Goal: Task Accomplishment & Management: Manage account settings

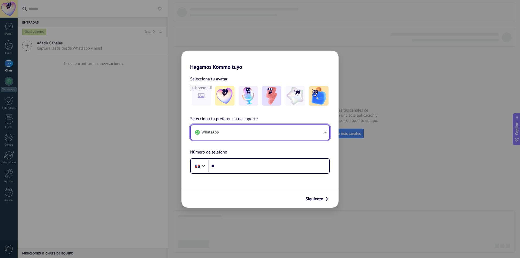
click at [255, 129] on button "WhatsApp" at bounding box center [260, 132] width 139 height 15
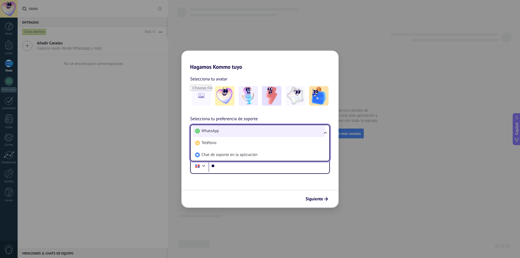
click at [213, 129] on span "WhatsApp" at bounding box center [209, 130] width 17 height 5
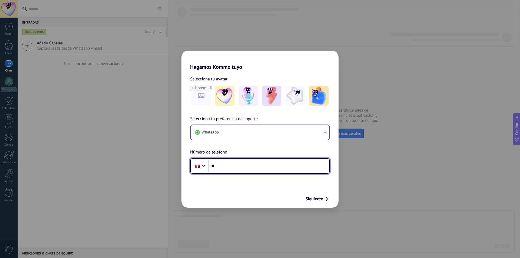
click at [235, 168] on input "**" at bounding box center [268, 166] width 121 height 12
type input "**********"
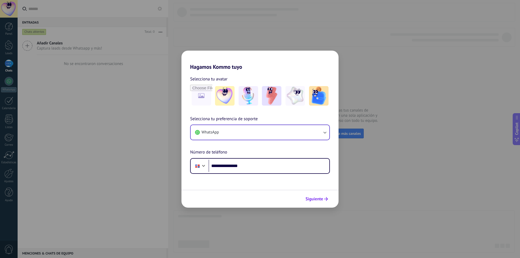
click at [315, 198] on span "Siguiente" at bounding box center [314, 199] width 18 height 4
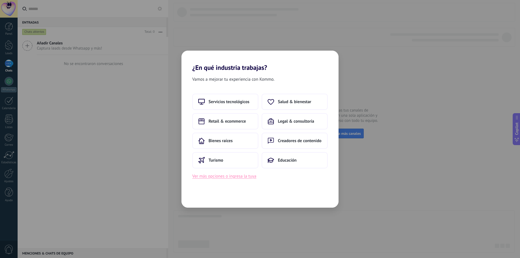
click at [220, 177] on button "Ver más opciones o ingresa la tuya" at bounding box center [224, 176] width 64 height 7
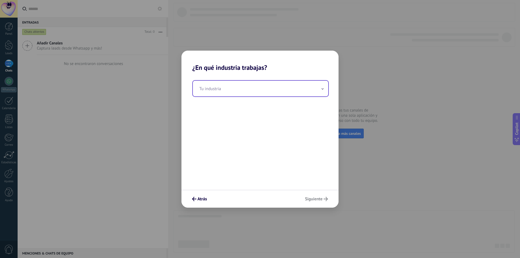
click at [236, 96] on input "text" at bounding box center [260, 89] width 135 height 16
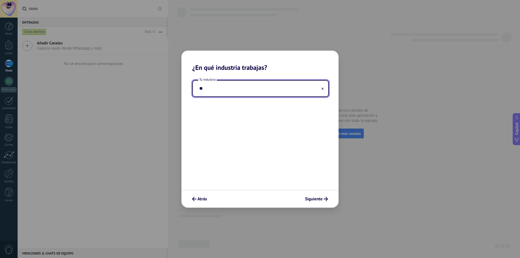
type input "*"
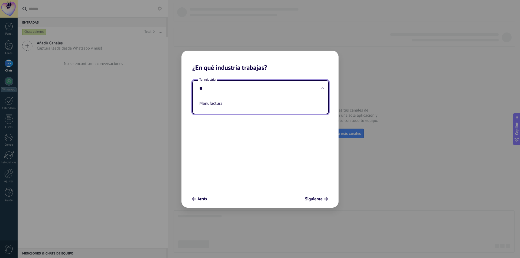
type input "*"
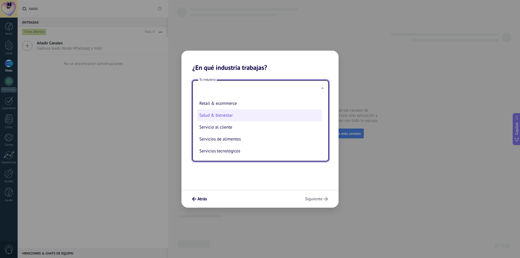
scroll to position [108, 0]
click at [249, 125] on li "Servicio al cliente" at bounding box center [259, 126] width 125 height 12
type input "**********"
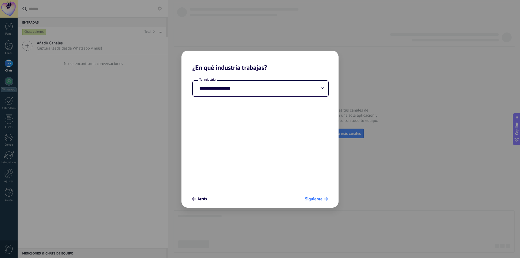
click at [312, 199] on span "Siguiente" at bounding box center [314, 199] width 18 height 4
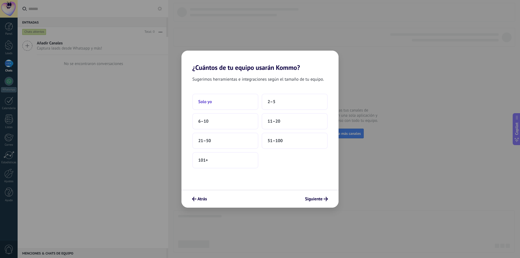
click at [215, 102] on button "Solo yo" at bounding box center [225, 102] width 66 height 16
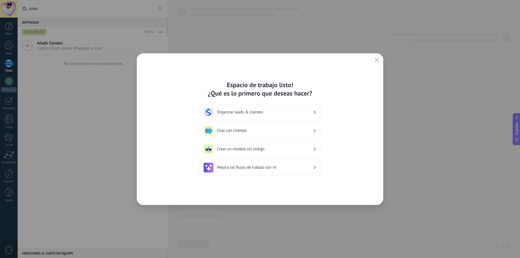
click at [248, 165] on h3 "Mejora los flujos de trabajo con IA" at bounding box center [265, 167] width 96 height 5
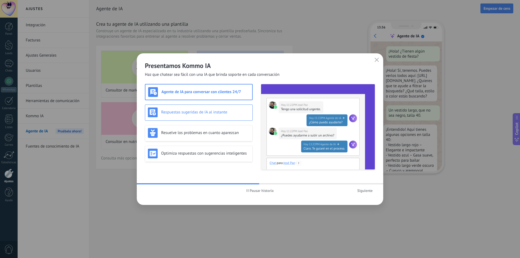
scroll to position [16, 0]
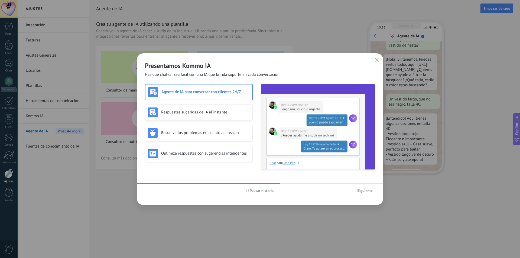
click at [218, 95] on div "Agente de IA para conversar con clientes 24/7" at bounding box center [198, 92] width 101 height 10
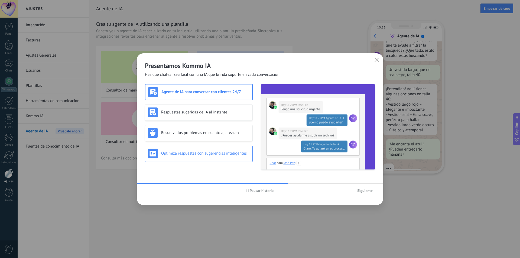
scroll to position [55, 0]
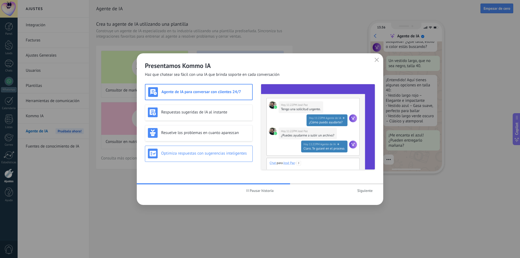
click at [195, 155] on h3 "Optimiza respuestas con sugerencias inteligentes" at bounding box center [205, 153] width 89 height 5
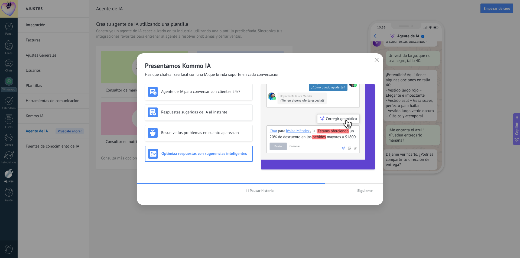
scroll to position [65, 0]
click at [248, 190] on span "Pausar historia" at bounding box center [259, 191] width 27 height 4
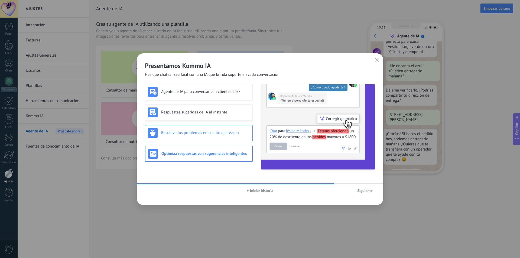
click at [201, 133] on h3 "Resuelve los problemas en cuanto aparezcan" at bounding box center [205, 132] width 89 height 5
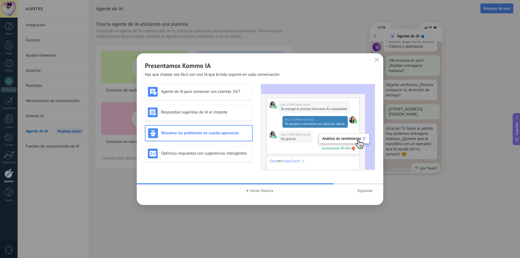
scroll to position [138, 0]
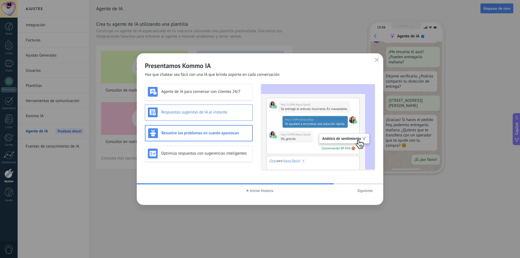
click at [183, 110] on h3 "Respuestas sugeridas de IA al instante" at bounding box center [205, 112] width 89 height 5
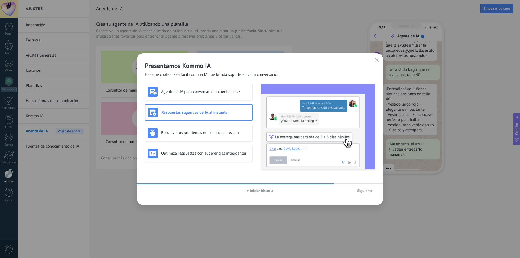
scroll to position [55, 0]
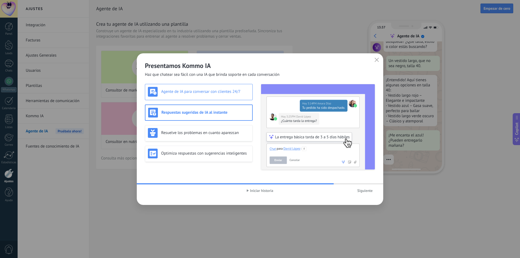
click at [218, 96] on div "Agente de IA para conversar con clientes 24/7" at bounding box center [199, 92] width 102 height 10
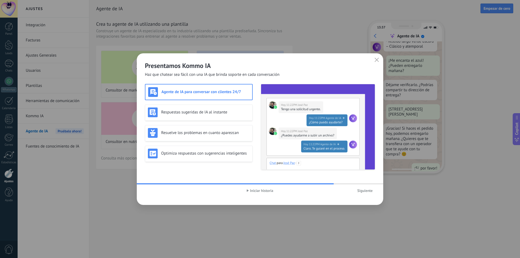
scroll to position [138, 0]
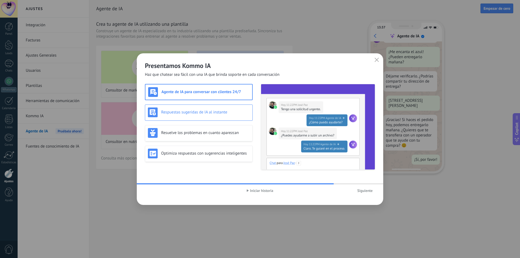
click at [231, 110] on h3 "Respuestas sugeridas de IA al instante" at bounding box center [205, 112] width 89 height 5
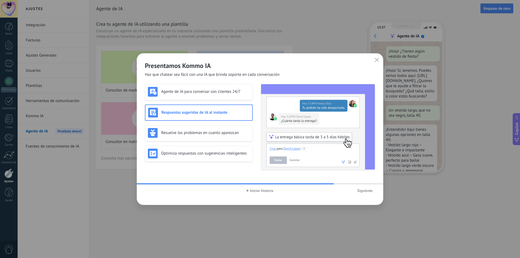
scroll to position [16, 0]
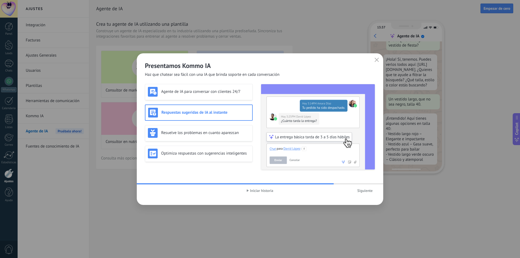
drag, startPoint x: 364, startPoint y: 188, endPoint x: 236, endPoint y: 115, distance: 147.8
click at [227, 121] on div "Presentamos Kommo IA Haz que chatear sea fácil con una IA que brinda soporte en…" at bounding box center [260, 129] width 246 height 152
click at [362, 191] on span "Siguiente" at bounding box center [364, 191] width 15 height 4
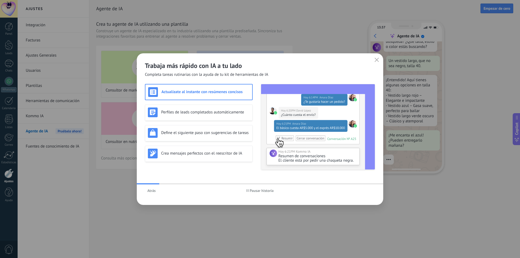
click at [194, 89] on div "Actualízate al instante con resúmenes concisos" at bounding box center [198, 92] width 101 height 10
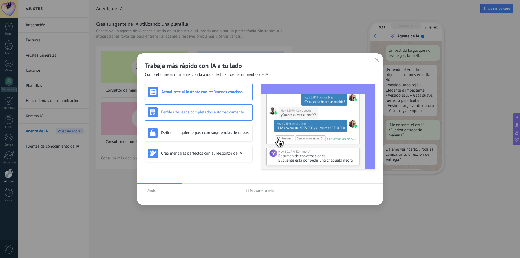
click at [216, 115] on div "Perfiles de leads completados automáticamente" at bounding box center [199, 112] width 102 height 10
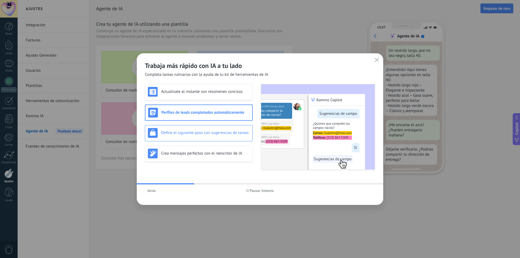
click at [223, 132] on h3 "Define el siguiente paso con sugerencias de tareas" at bounding box center [205, 132] width 89 height 5
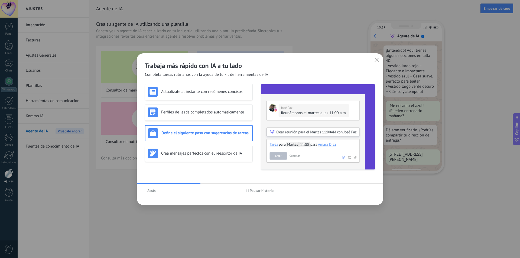
scroll to position [98, 0]
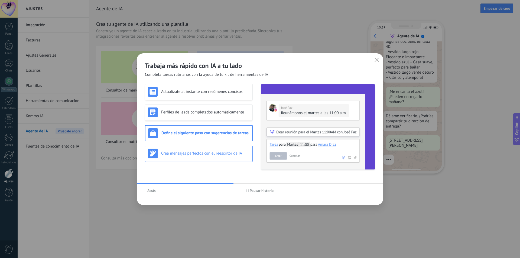
click at [211, 151] on h3 "Crea mensajes perfectos con el reescritor de IA" at bounding box center [205, 153] width 89 height 5
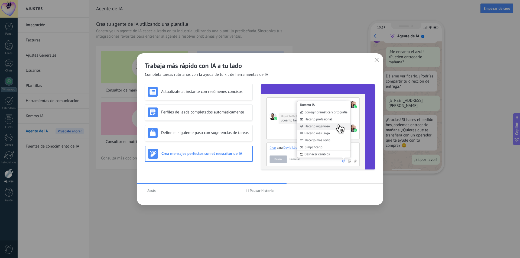
scroll to position [0, 0]
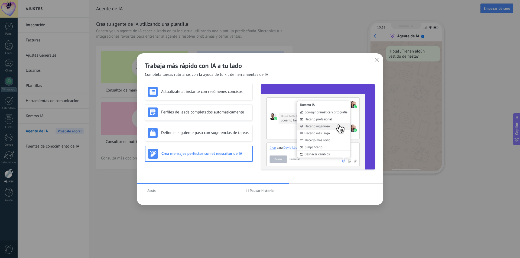
click at [250, 188] on button "Pausar historia" at bounding box center [260, 191] width 32 height 8
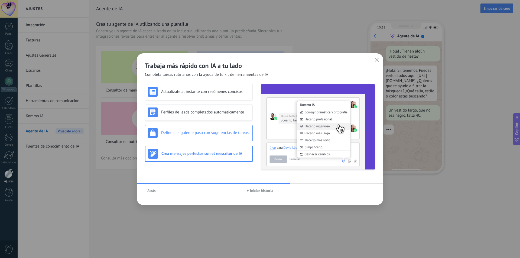
click at [197, 137] on div "Define el siguiente paso con sugerencias de tareas" at bounding box center [199, 133] width 102 height 10
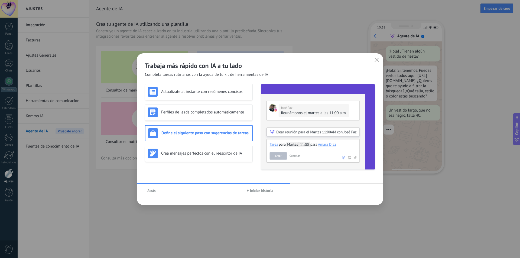
scroll to position [16, 0]
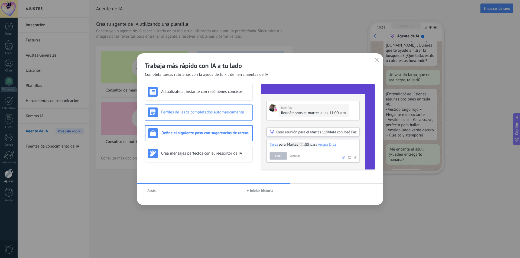
click at [186, 119] on div "Perfiles de leads completados automáticamente" at bounding box center [199, 113] width 108 height 16
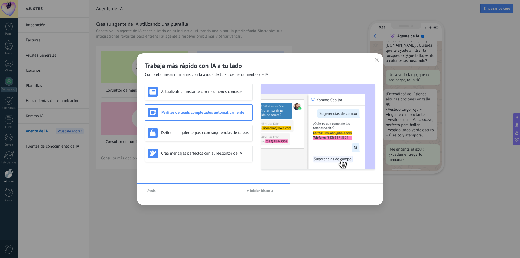
scroll to position [55, 0]
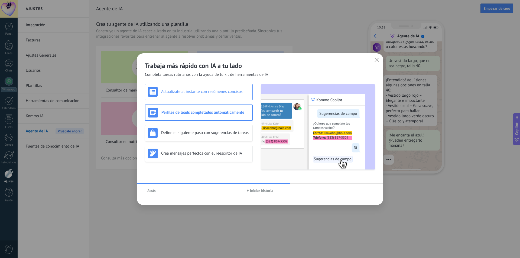
click at [218, 97] on div "Actualízate al instante con resúmenes concisos" at bounding box center [199, 92] width 108 height 16
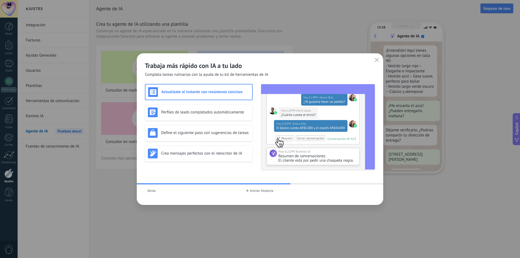
scroll to position [98, 0]
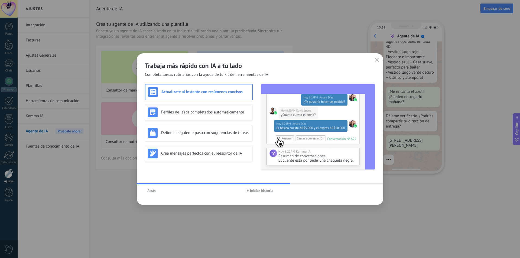
click at [153, 189] on span "Atrás" at bounding box center [151, 191] width 8 height 4
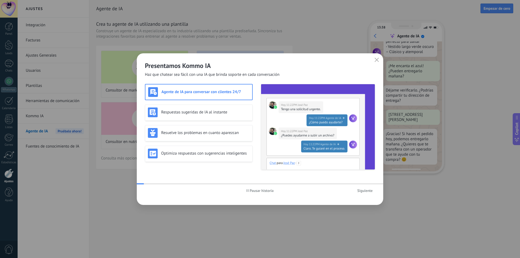
scroll to position [124, 0]
click at [212, 91] on h3 "Agente de IA para conversar con clientes 24/7" at bounding box center [205, 91] width 88 height 5
click at [364, 192] on span "Siguiente" at bounding box center [364, 191] width 15 height 4
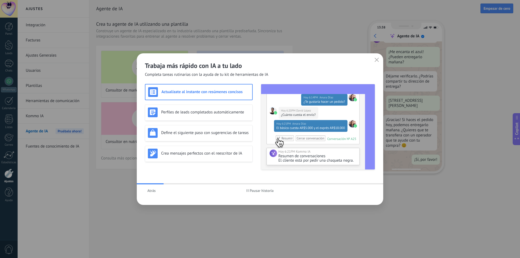
scroll to position [0, 0]
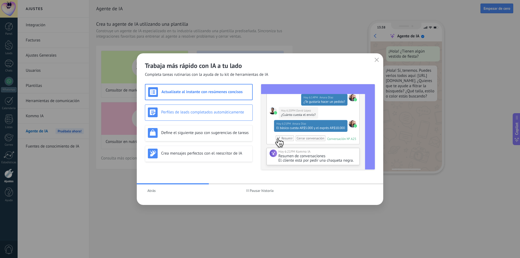
click at [215, 115] on div "Perfiles de leads completados automáticamente" at bounding box center [199, 112] width 102 height 10
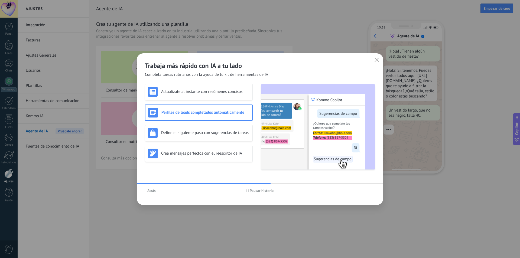
scroll to position [16, 0]
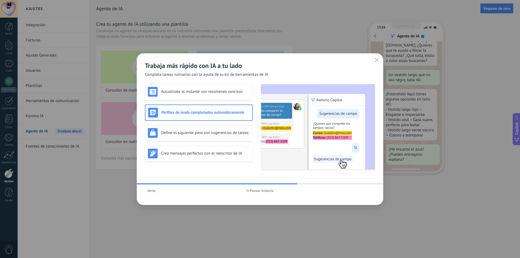
click at [222, 112] on h3 "Perfiles de leads completados automáticamente" at bounding box center [205, 112] width 88 height 5
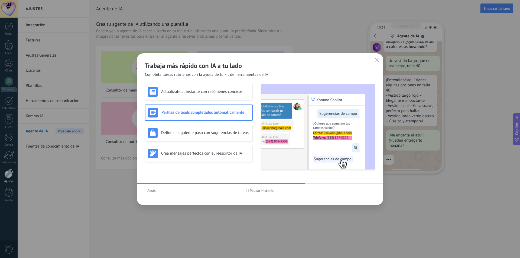
click at [207, 109] on div "Perfiles de leads completados automáticamente" at bounding box center [198, 113] width 101 height 10
click at [209, 93] on h3 "Actualízate al instante con resúmenes concisos" at bounding box center [205, 91] width 89 height 5
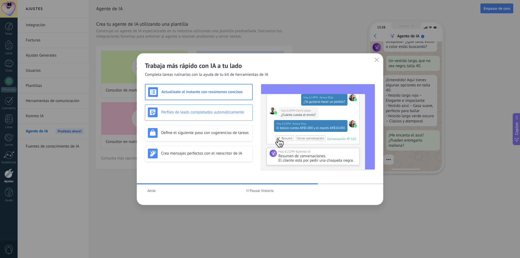
click at [210, 105] on div "Perfiles de leads completados automáticamente" at bounding box center [199, 113] width 108 height 16
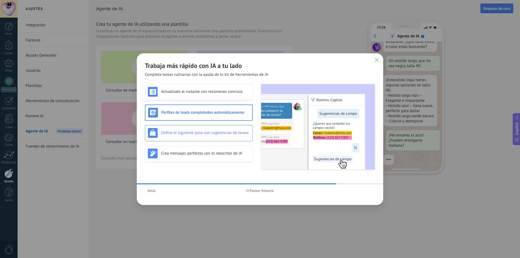
scroll to position [65, 0]
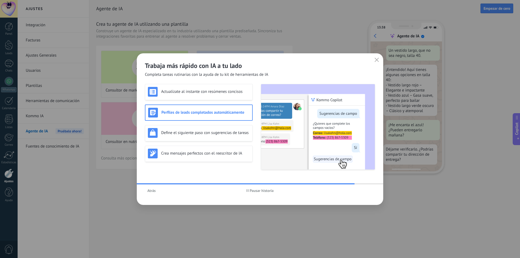
click at [207, 114] on h3 "Perfiles de leads completados automáticamente" at bounding box center [205, 112] width 88 height 5
drag, startPoint x: 214, startPoint y: 93, endPoint x: 216, endPoint y: 97, distance: 5.1
click at [214, 93] on h3 "Actualízate al instante con resúmenes concisos" at bounding box center [205, 91] width 89 height 5
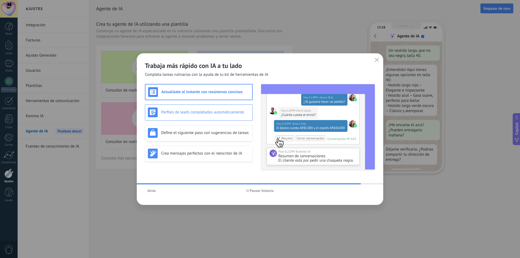
click at [218, 113] on h3 "Perfiles de leads completados automáticamente" at bounding box center [205, 112] width 89 height 5
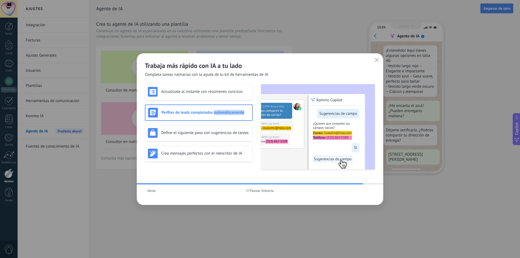
click at [218, 113] on h3 "Perfiles de leads completados automáticamente" at bounding box center [205, 112] width 88 height 5
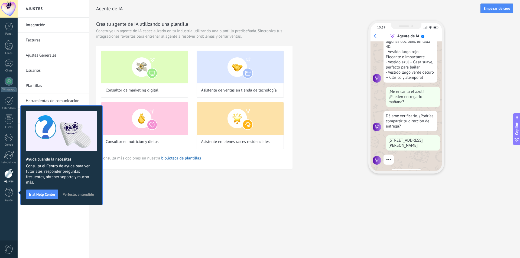
click at [74, 194] on span "Perfecto, entendido" at bounding box center [78, 195] width 31 height 4
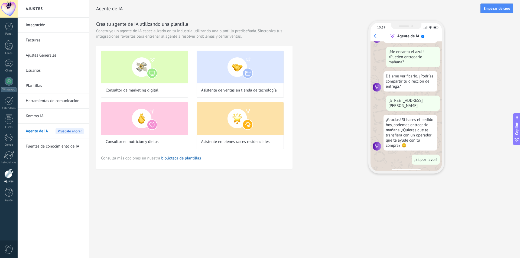
scroll to position [0, 0]
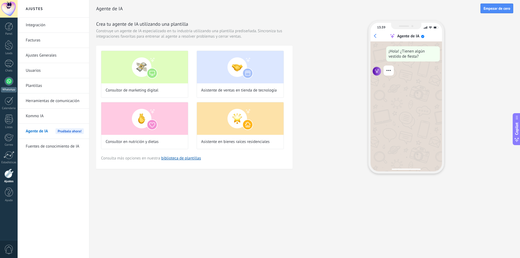
click at [8, 83] on div at bounding box center [9, 81] width 9 height 9
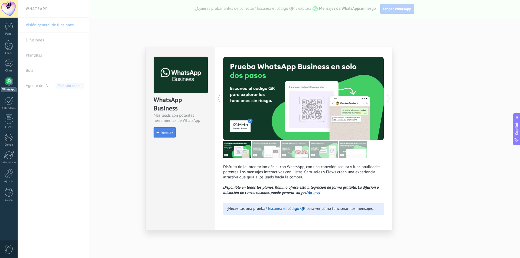
click at [160, 132] on span "Instalar" at bounding box center [165, 133] width 16 height 4
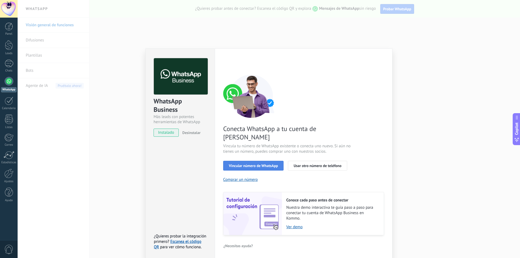
click at [257, 164] on span "Vincular número de WhatsApp" at bounding box center [253, 166] width 49 height 4
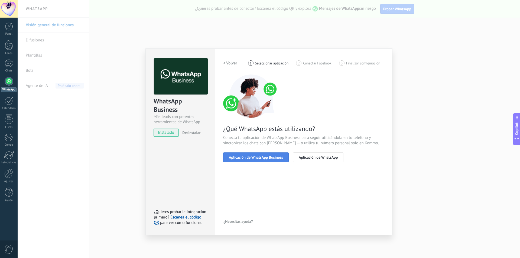
click at [266, 157] on span "Aplicación de WhatsApp Business" at bounding box center [256, 157] width 54 height 4
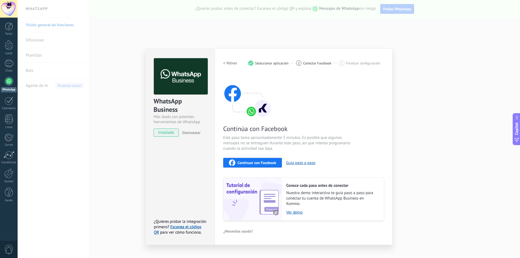
click at [269, 160] on div "Continuar con Facebook" at bounding box center [252, 162] width 47 height 6
click at [403, 138] on div "WhatsApp Business Más leads con potentes herramientas de WhatsApp instalado Des…" at bounding box center [269, 129] width 502 height 258
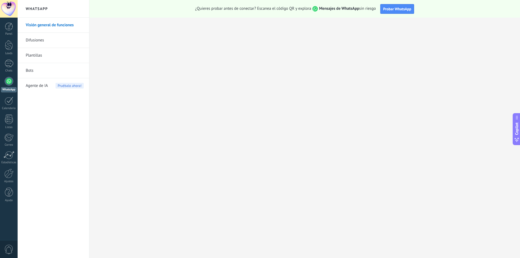
click at [38, 57] on link "Plantillas" at bounding box center [55, 55] width 58 height 15
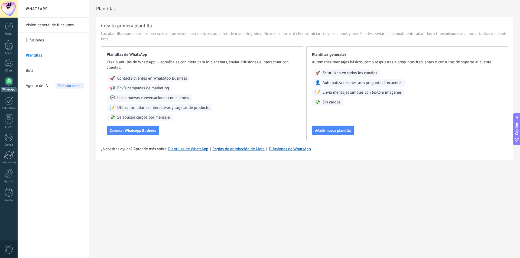
click at [139, 110] on span "Utiliza formularios interactivos y tarjetas de producto" at bounding box center [163, 107] width 92 height 5
drag, startPoint x: 144, startPoint y: 107, endPoint x: 146, endPoint y: 109, distance: 3.1
click at [144, 107] on span "Utiliza formularios interactivos y tarjetas de producto" at bounding box center [163, 107] width 92 height 5
drag, startPoint x: 146, startPoint y: 109, endPoint x: 138, endPoint y: 87, distance: 23.4
click at [146, 109] on span "Utiliza formularios interactivos y tarjetas de producto" at bounding box center [163, 107] width 92 height 5
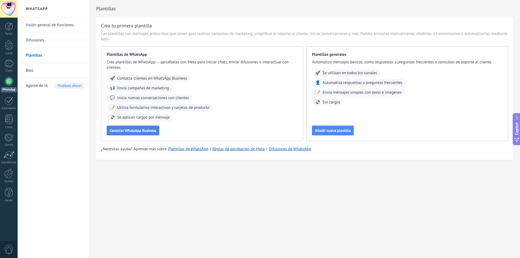
click at [126, 131] on span "Conectar WhatsApp Business" at bounding box center [133, 131] width 47 height 4
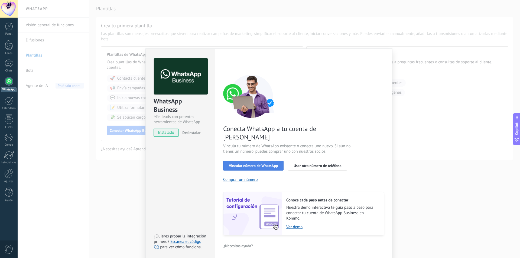
click at [256, 164] on span "Vincular número de WhatsApp" at bounding box center [253, 166] width 49 height 4
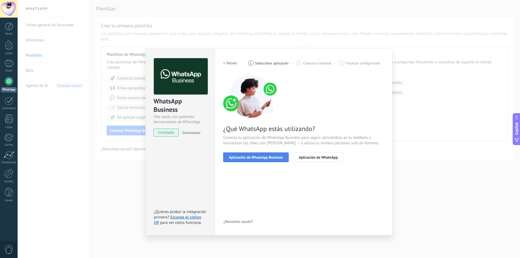
click at [257, 155] on span "Aplicación de WhatsApp Business" at bounding box center [256, 157] width 54 height 4
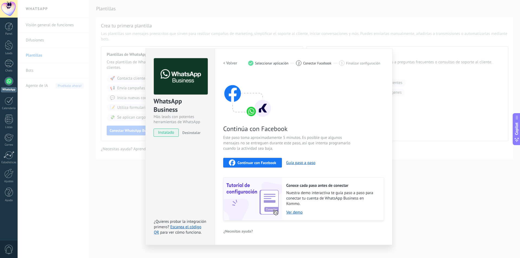
drag, startPoint x: 258, startPoint y: 162, endPoint x: 315, endPoint y: 138, distance: 62.2
click at [318, 132] on div "Continúa con Facebook Este paso toma aproximadamente 5 minutos. Es posible que …" at bounding box center [303, 147] width 161 height 146
drag, startPoint x: 296, startPoint y: 212, endPoint x: 291, endPoint y: 211, distance: 5.1
click at [291, 211] on link "Ver demo" at bounding box center [332, 212] width 92 height 5
click at [255, 161] on span "Continuar con Facebook" at bounding box center [256, 163] width 39 height 4
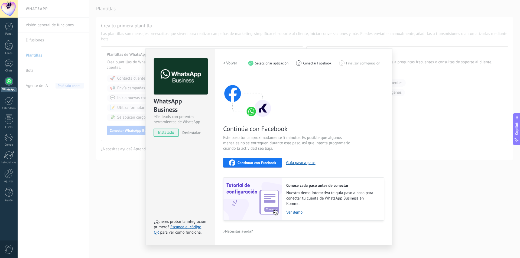
click at [265, 162] on span "Continuar con Facebook" at bounding box center [256, 163] width 39 height 4
click at [415, 100] on div "WhatsApp Business Más leads con potentes herramientas de WhatsApp instalado Des…" at bounding box center [269, 129] width 502 height 258
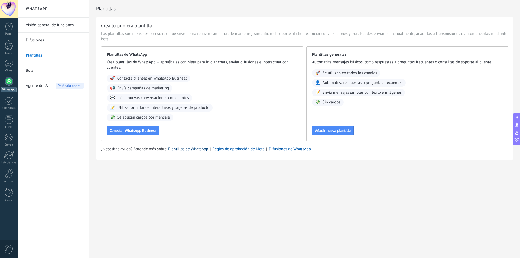
click at [194, 150] on link "Plantillas de WhatsApp" at bounding box center [188, 148] width 40 height 5
click at [17, 9] on div at bounding box center [9, 9] width 18 height 18
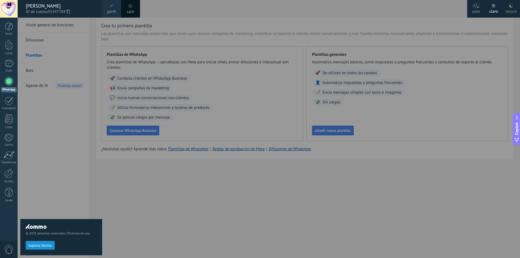
click at [5, 252] on span "0" at bounding box center [8, 249] width 9 height 9
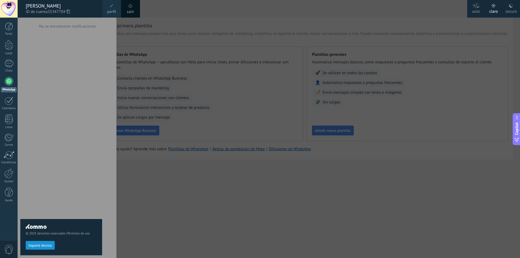
click at [9, 246] on span "0" at bounding box center [8, 249] width 9 height 9
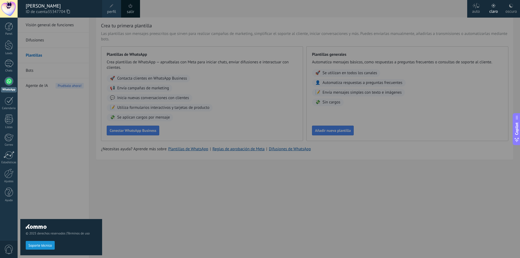
click at [12, 246] on span "0" at bounding box center [8, 249] width 9 height 9
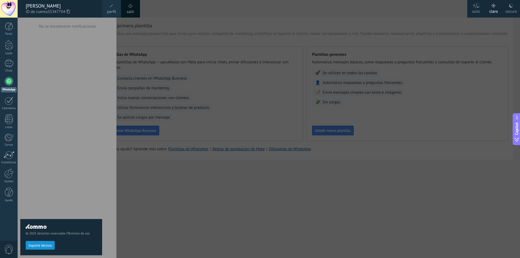
click at [9, 246] on span "0" at bounding box center [8, 249] width 9 height 9
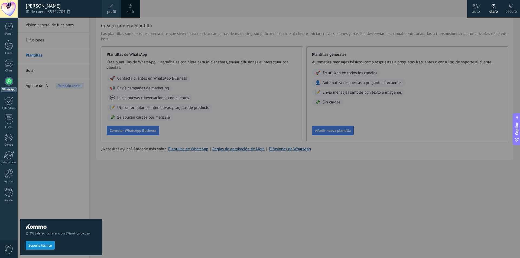
click at [130, 4] on span at bounding box center [131, 6] width 4 height 4
